Goal: Task Accomplishment & Management: Use online tool/utility

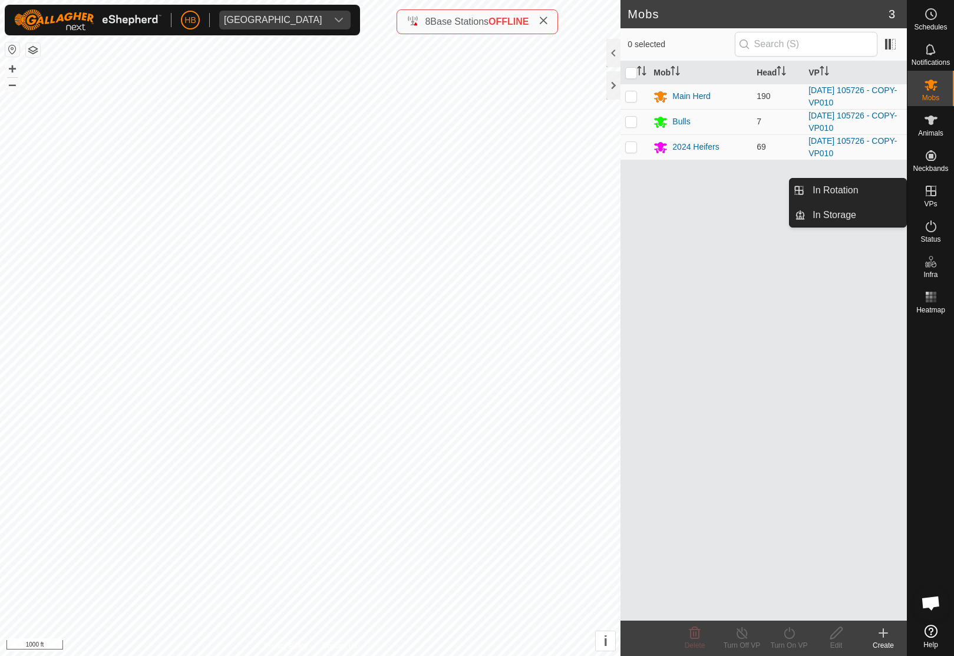
click at [868, 195] on link "In Rotation" at bounding box center [856, 191] width 101 height 24
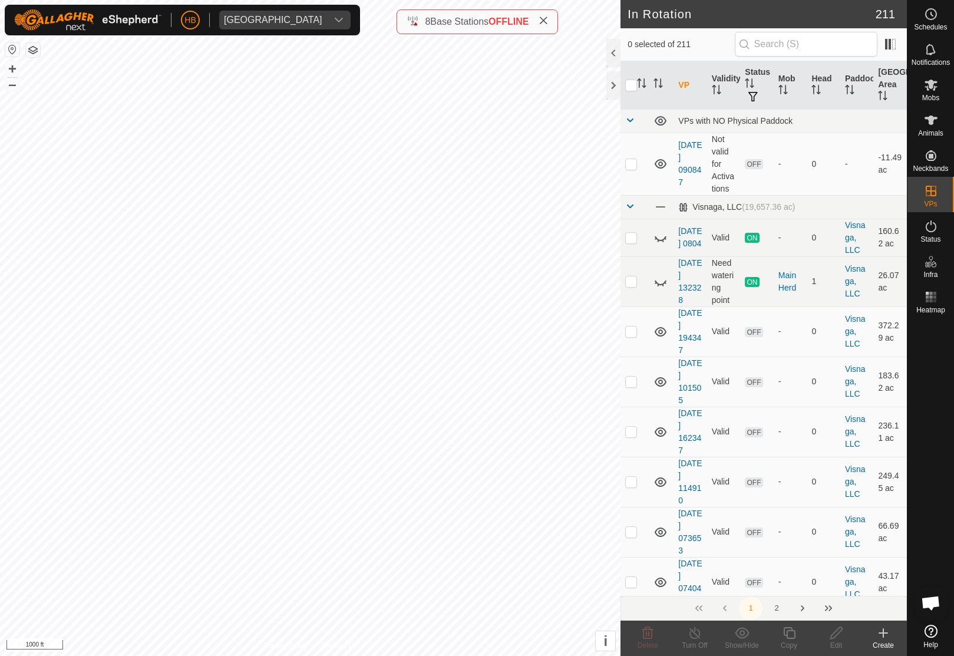
click at [816, 82] on th "Head" at bounding box center [824, 85] width 34 height 48
click at [816, 84] on th "Head" at bounding box center [824, 85] width 34 height 48
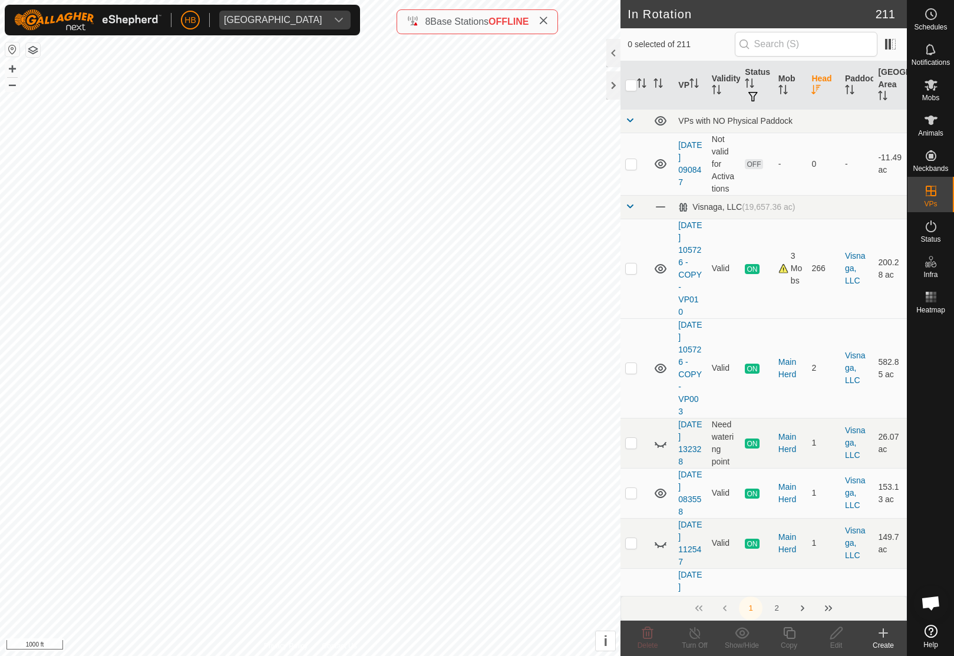
click at [625, 272] on td at bounding box center [635, 269] width 28 height 100
checkbox input "true"
click at [806, 631] on copy-svg-icon at bounding box center [789, 633] width 47 height 14
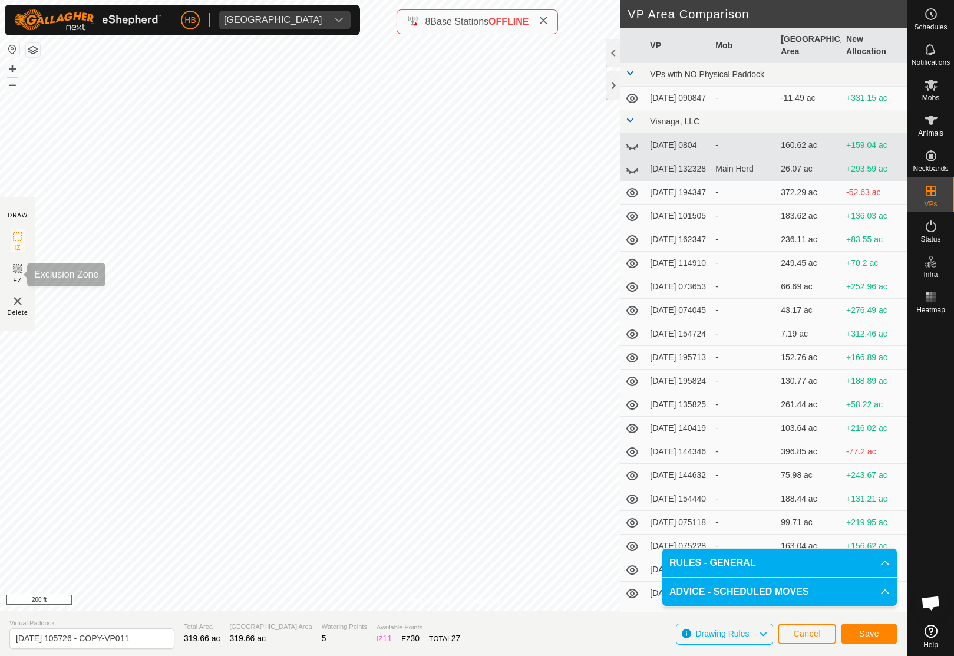
click at [15, 271] on icon at bounding box center [17, 268] width 7 height 7
click at [882, 634] on button "Save" at bounding box center [869, 634] width 57 height 21
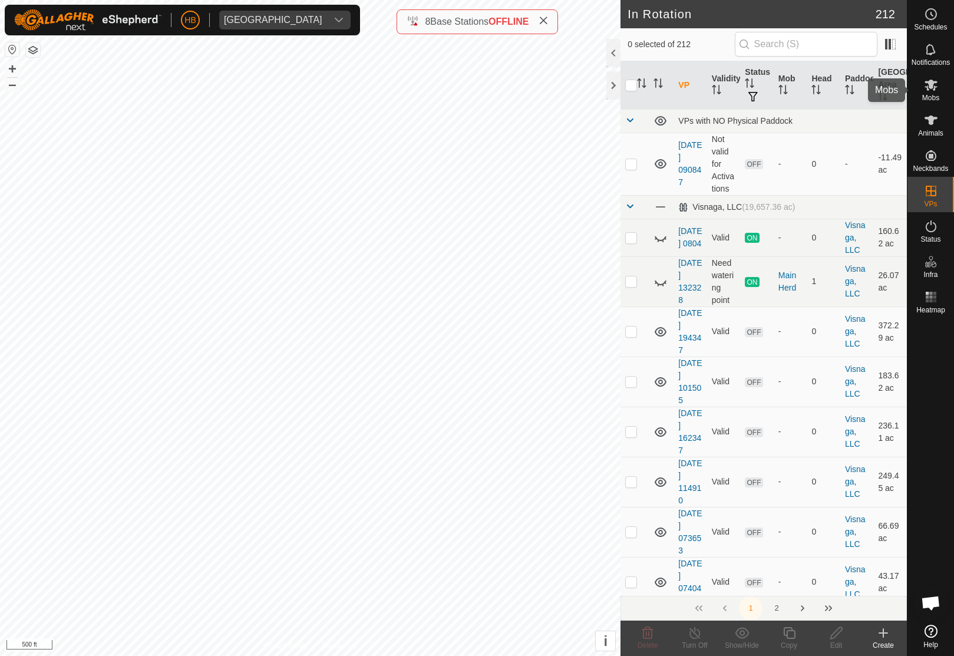
click at [934, 94] on es-mob-svg-icon at bounding box center [931, 84] width 21 height 19
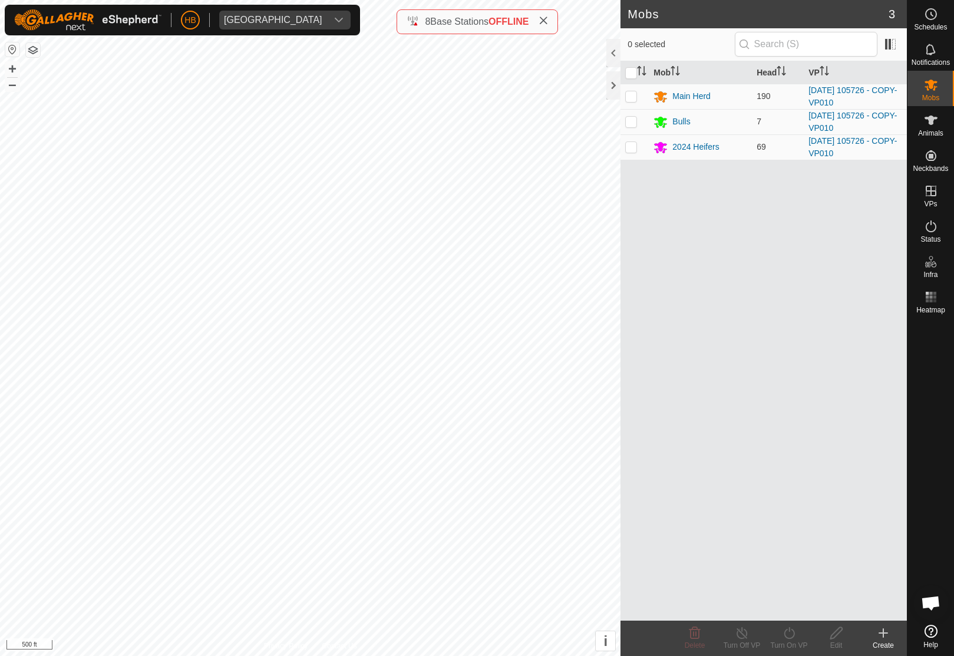
click at [625, 103] on td at bounding box center [635, 96] width 28 height 25
checkbox input "false"
click at [619, 83] on div at bounding box center [613, 85] width 14 height 28
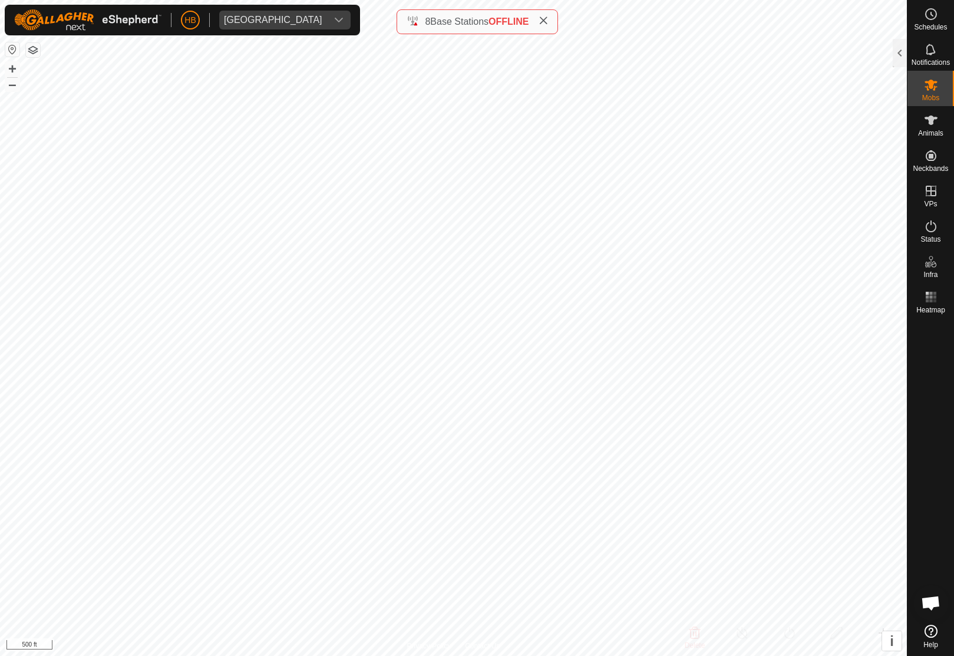
click at [894, 45] on div at bounding box center [900, 53] width 14 height 28
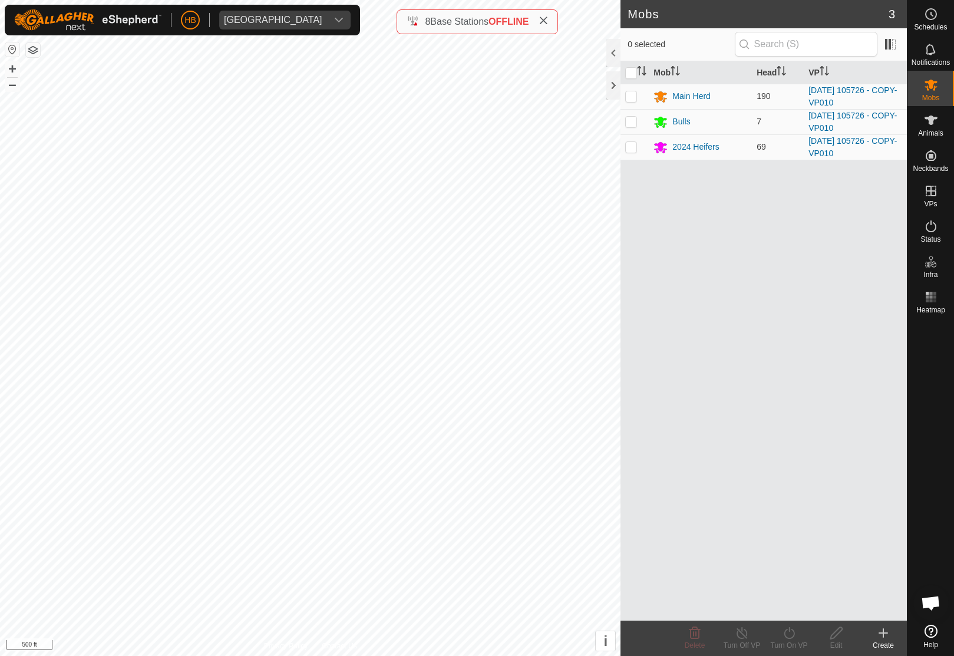
click at [627, 74] on input "checkbox" at bounding box center [631, 73] width 12 height 12
checkbox input "true"
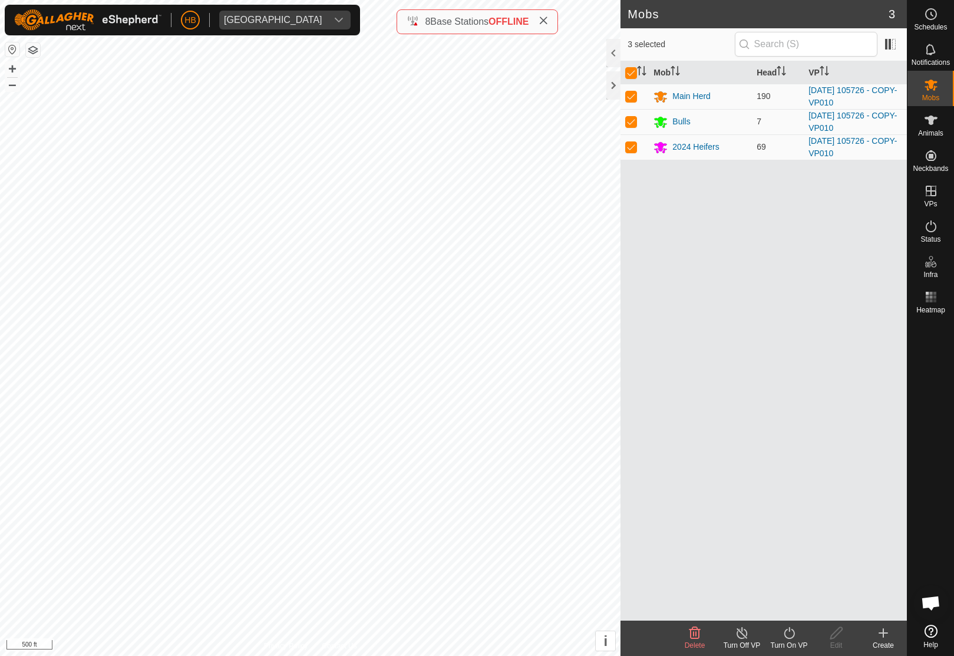
click at [778, 637] on turn-on-svg-icon at bounding box center [789, 633] width 47 height 14
click at [803, 604] on link "Now" at bounding box center [824, 607] width 117 height 24
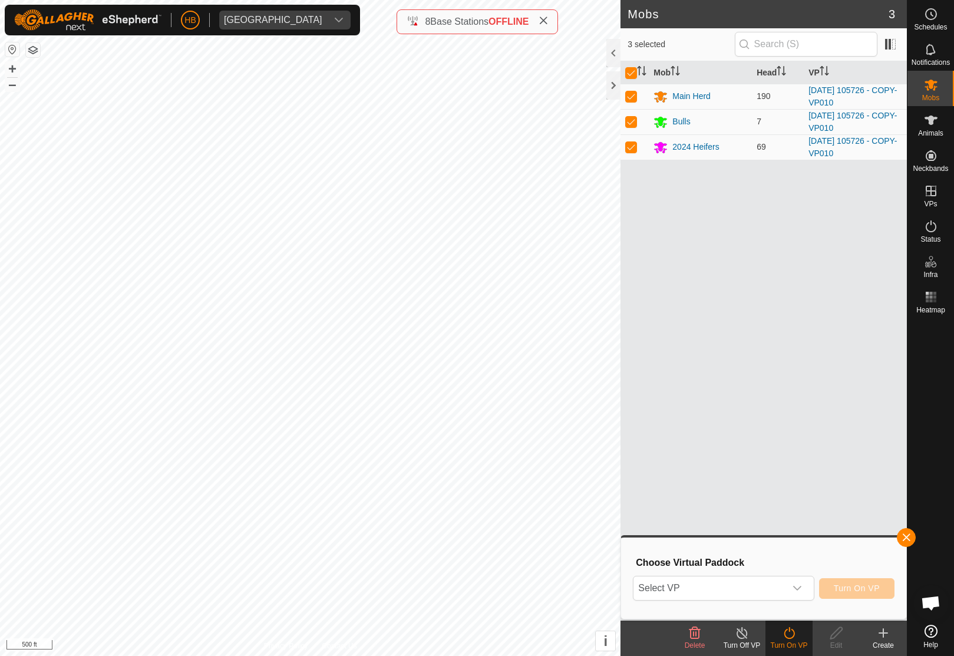
click at [774, 594] on span "Select VP" at bounding box center [709, 588] width 151 height 24
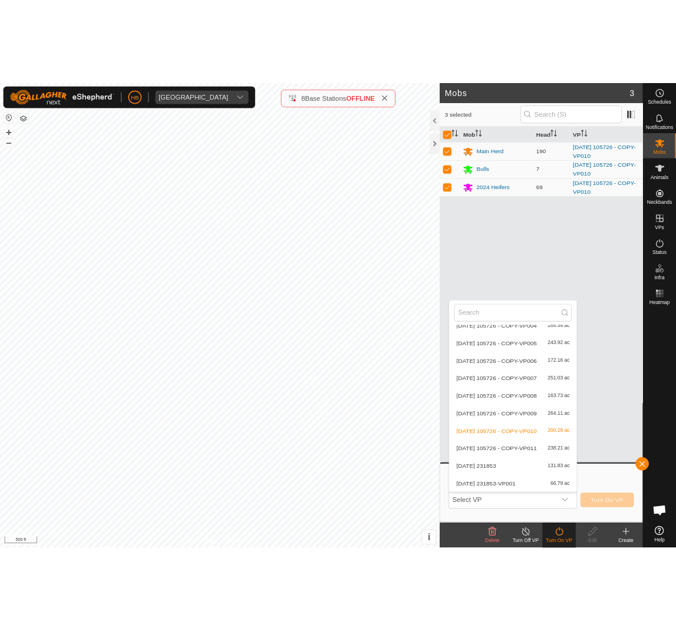
scroll to position [5190, 0]
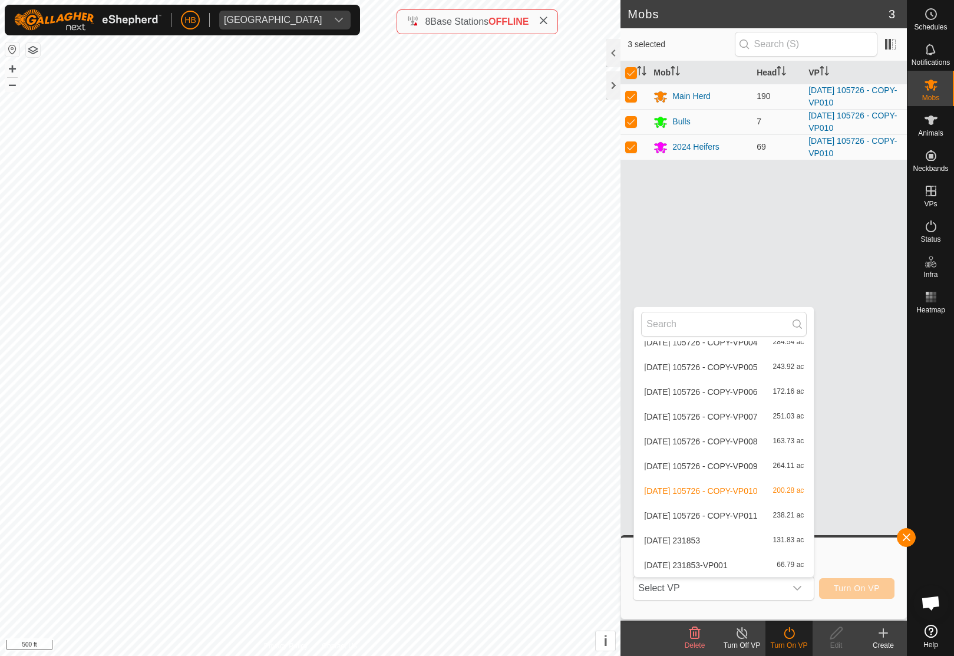
click at [784, 512] on span "238.21 ac" at bounding box center [788, 516] width 31 height 8
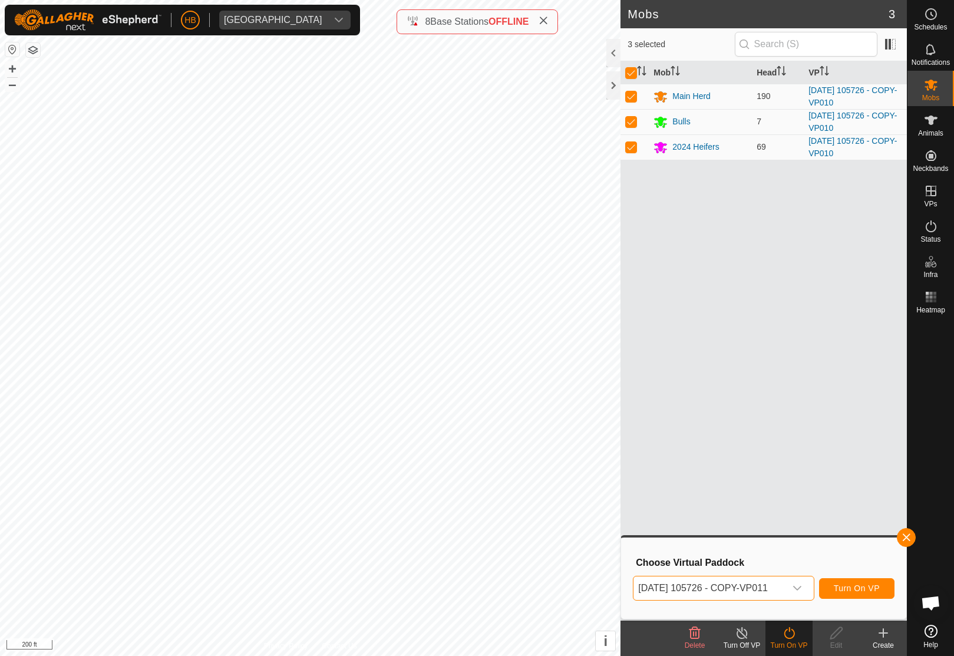
click at [869, 584] on span "Turn On VP" at bounding box center [857, 588] width 46 height 9
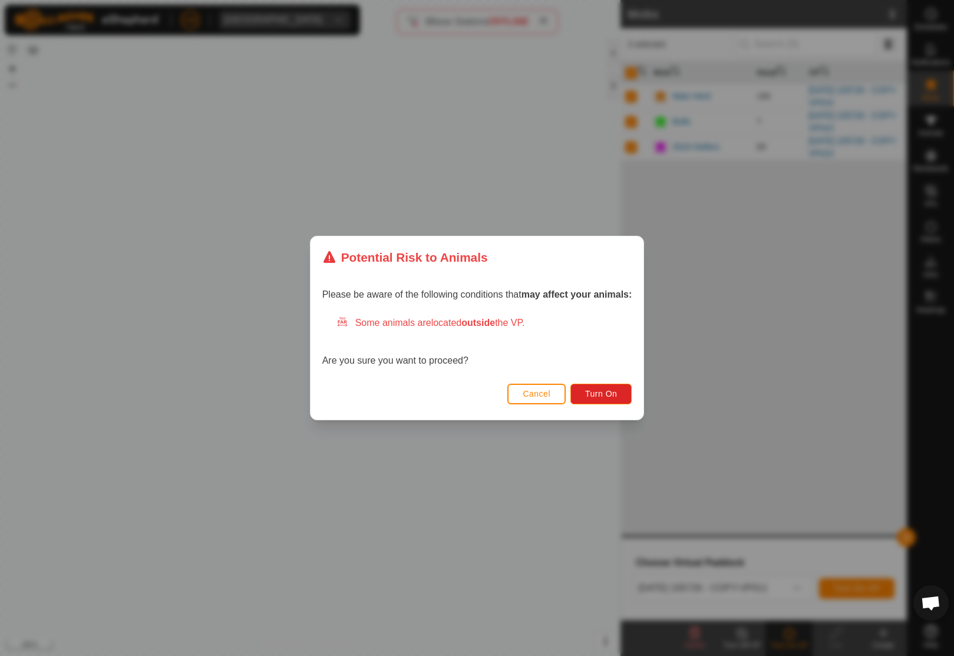
click at [619, 403] on button "Turn On" at bounding box center [601, 394] width 61 height 21
